Goal: Task Accomplishment & Management: Complete application form

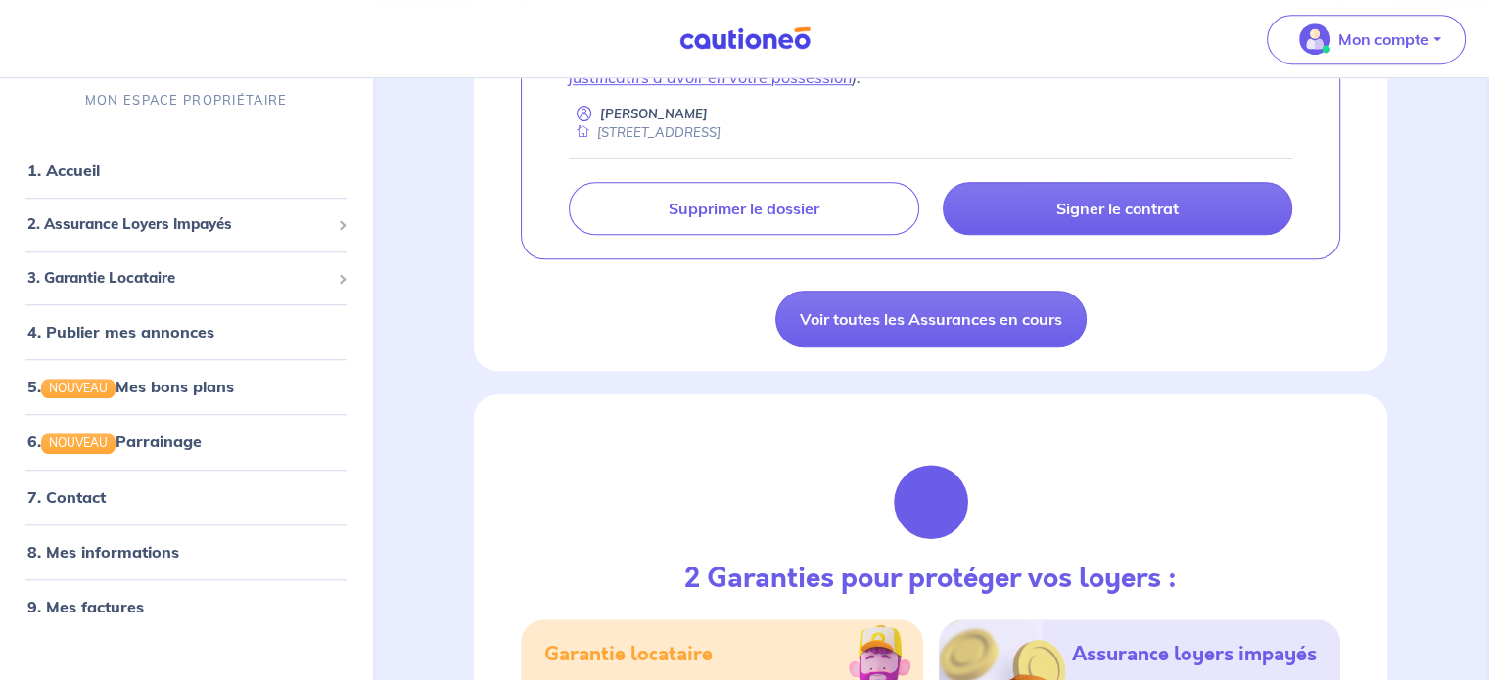
scroll to position [1377, 0]
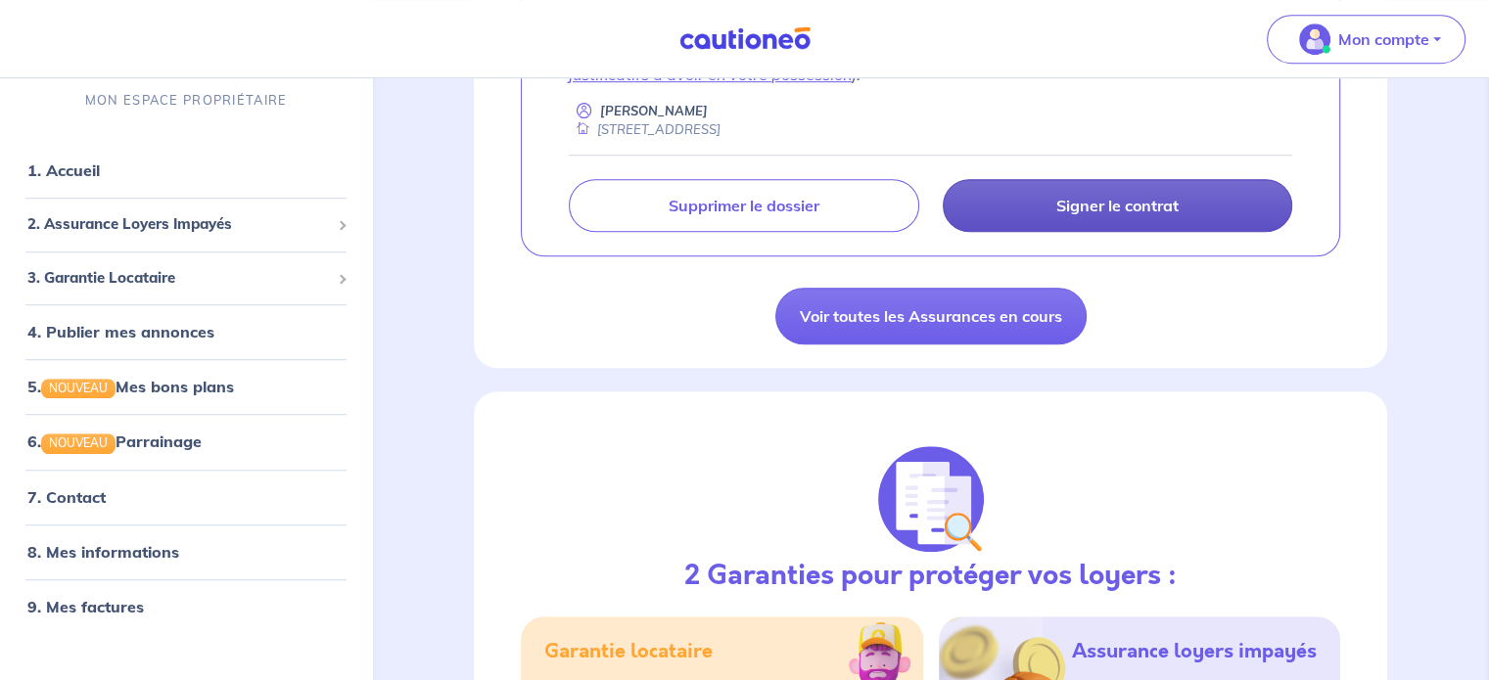
click at [949, 213] on link "Signer le contrat" at bounding box center [1117, 205] width 349 height 53
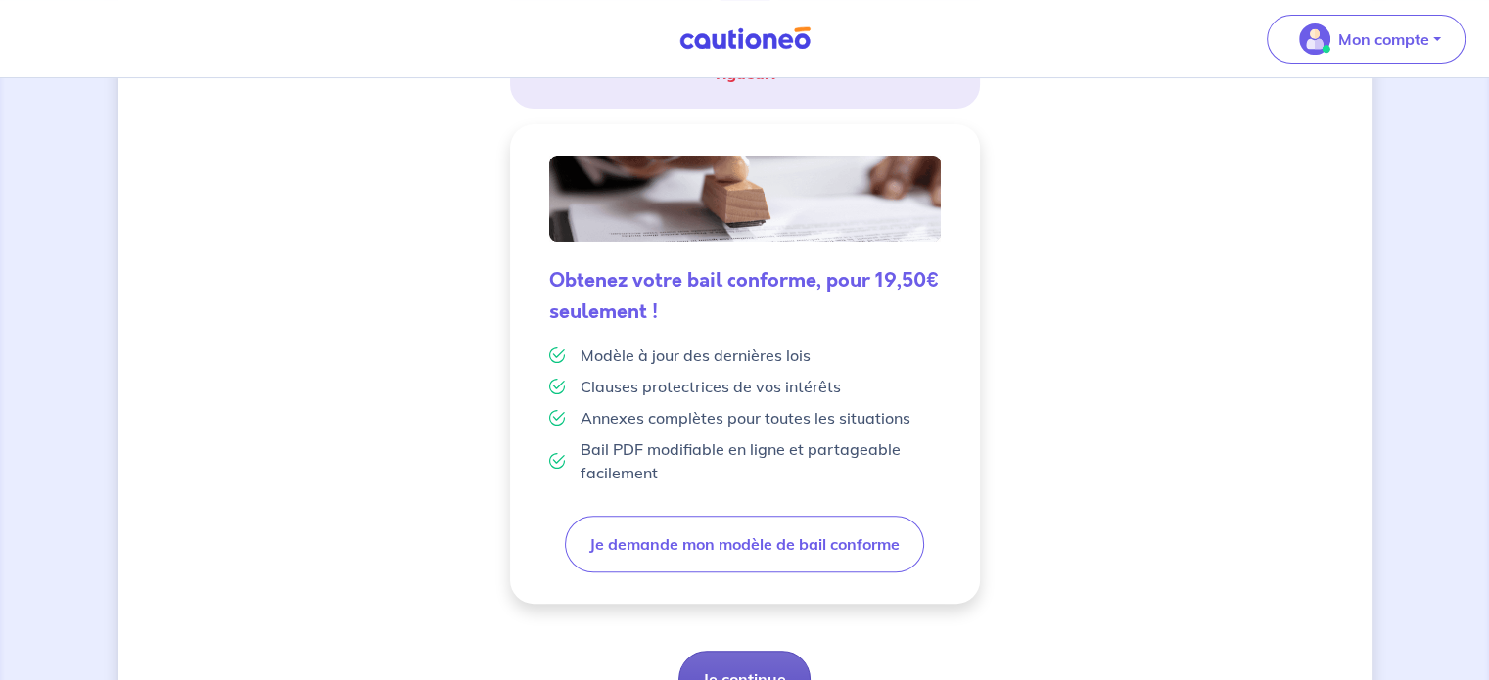
scroll to position [552, 0]
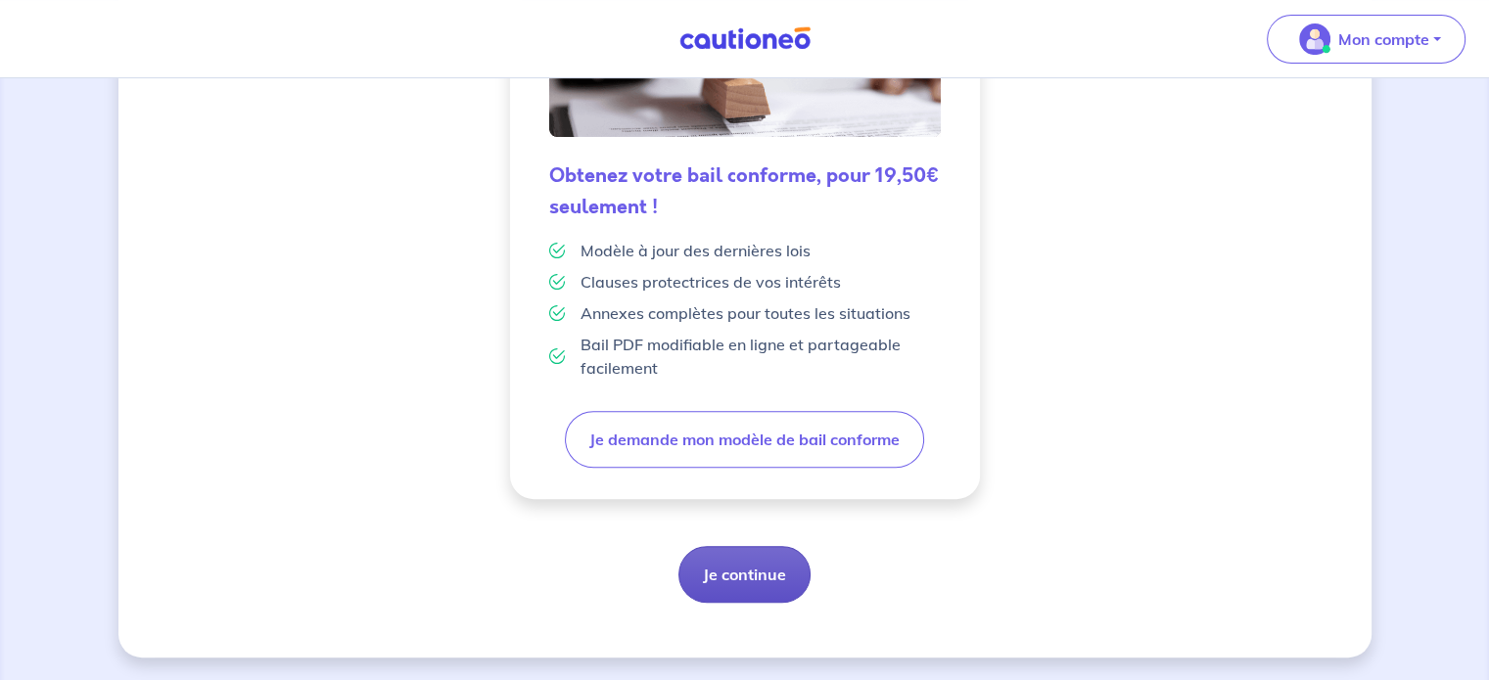
click at [764, 570] on button "Je continue" at bounding box center [744, 574] width 132 height 57
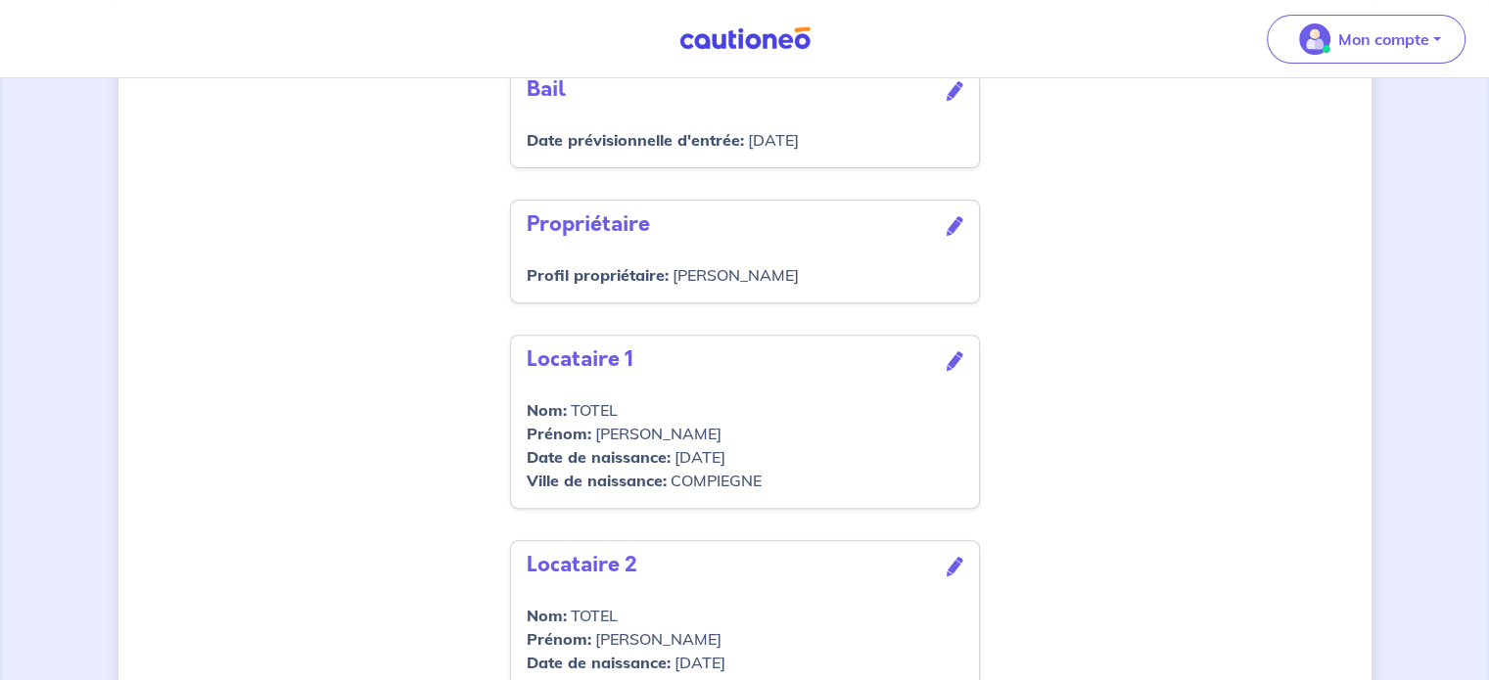
scroll to position [854, 0]
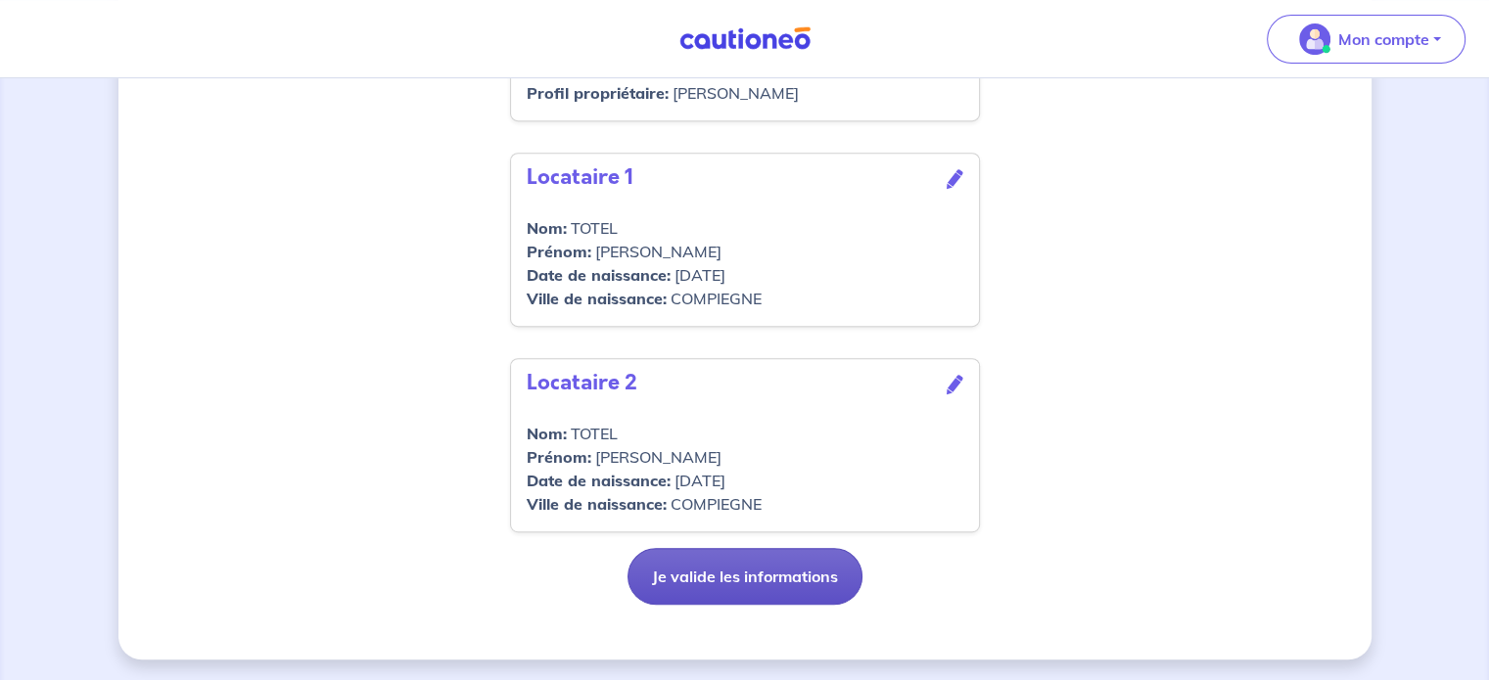
click at [731, 594] on button "Je valide les informations" at bounding box center [744, 576] width 235 height 57
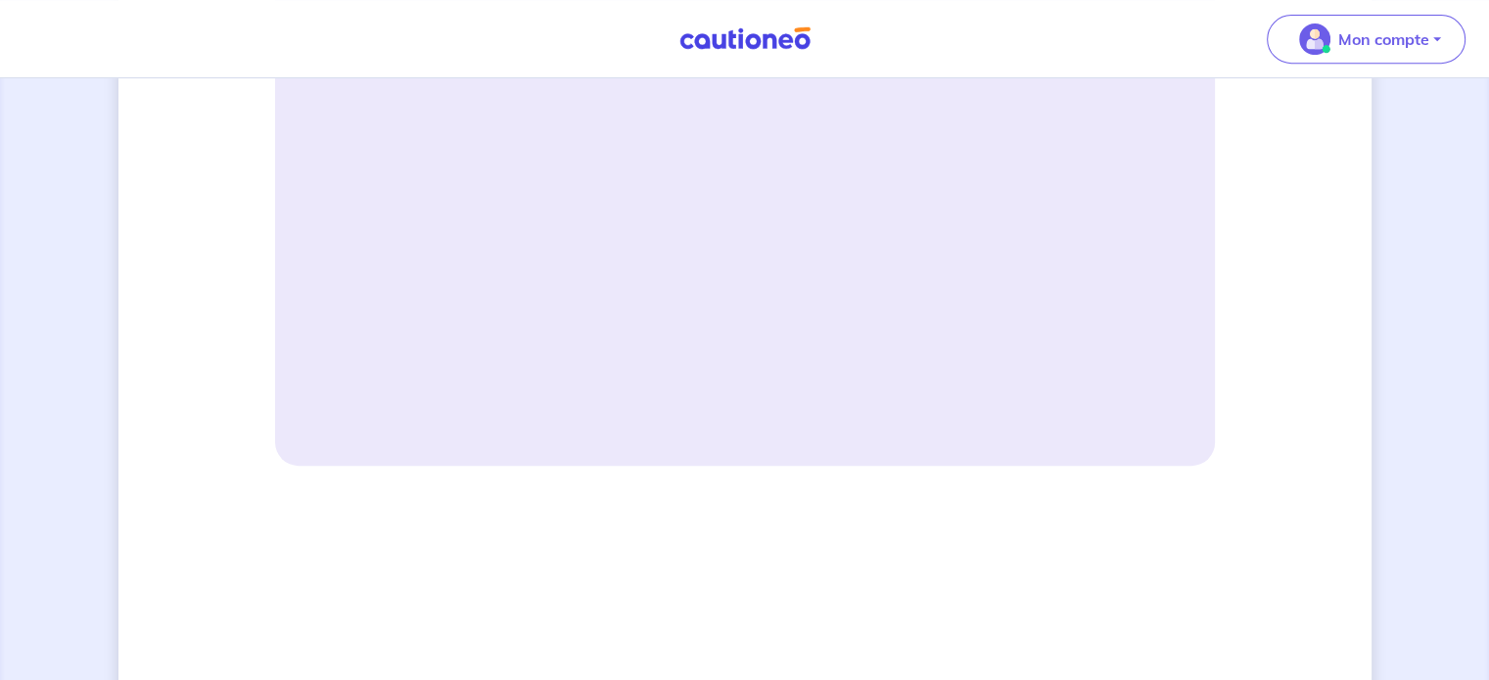
scroll to position [897, 0]
